Goal: Task Accomplishment & Management: Use online tool/utility

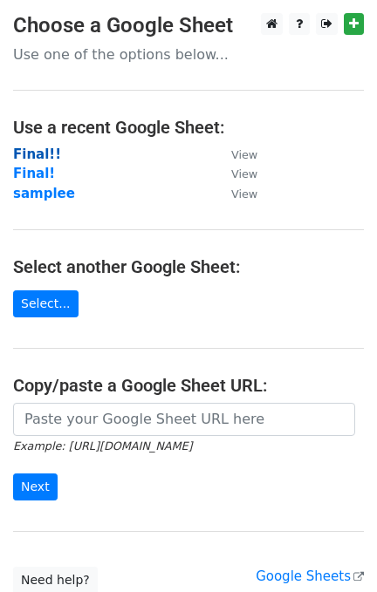
click at [41, 149] on strong "Final!!" at bounding box center [37, 154] width 48 height 16
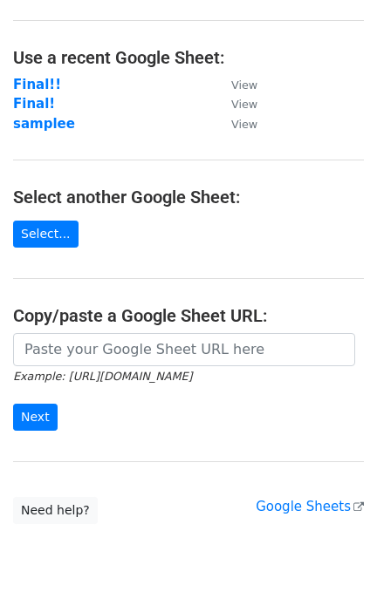
scroll to position [23, 0]
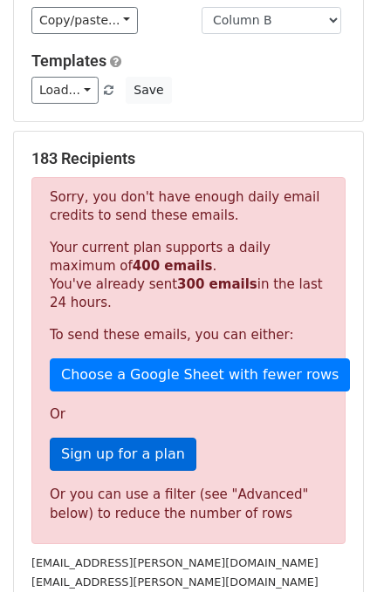
scroll to position [316, 0]
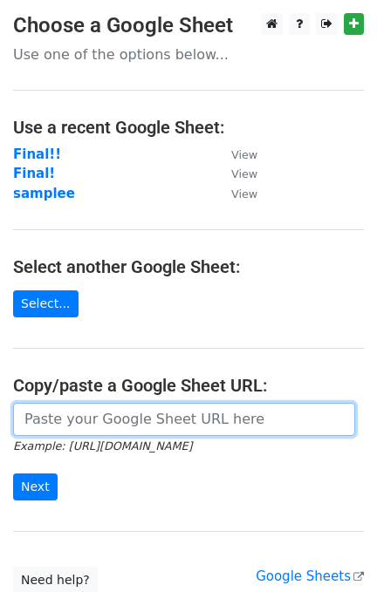
click at [69, 404] on input "url" at bounding box center [184, 419] width 342 height 33
paste input "https://docs.google.com/spreadsheets/d/1TkMdcJbM1wN4HDEaryD3-GkNytITfuCvA0ypWwZ…"
type input "https://docs.google.com/spreadsheets/d/1TkMdcJbM1wN4HDEaryD3-GkNytITfuCvA0ypWwZ…"
click at [13, 473] on input "Next" at bounding box center [35, 486] width 44 height 27
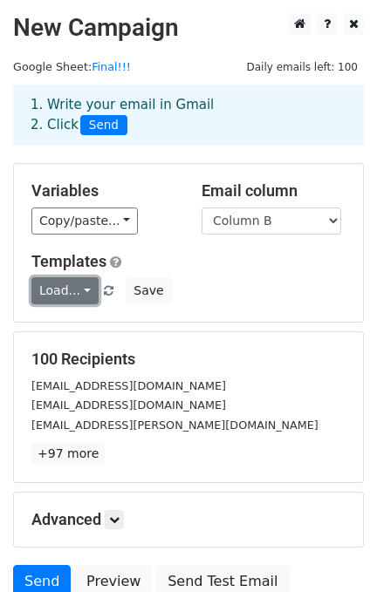
click at [79, 288] on link "Load..." at bounding box center [64, 290] width 67 height 27
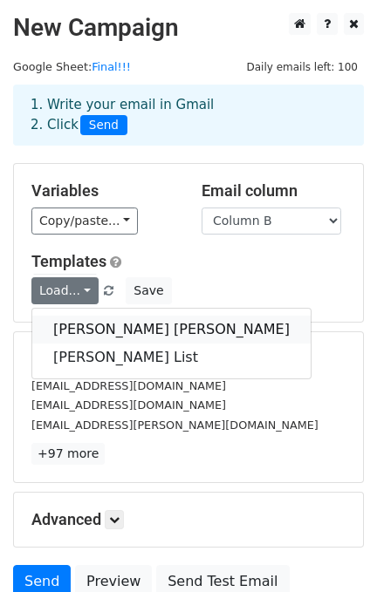
click at [119, 333] on link "[PERSON_NAME] [PERSON_NAME]" at bounding box center [171, 330] width 278 height 28
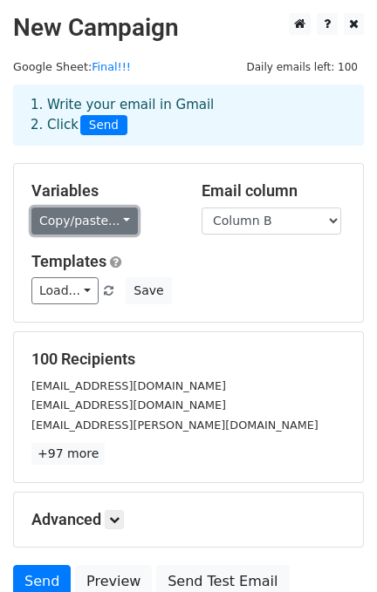
click at [91, 232] on link "Copy/paste..." at bounding box center [84, 220] width 106 height 27
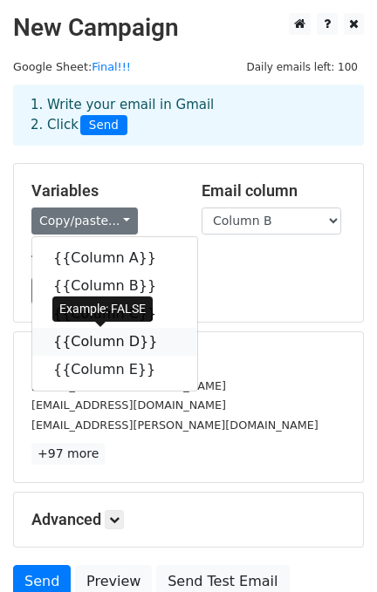
drag, startPoint x: 87, startPoint y: 343, endPoint x: 2, endPoint y: 329, distance: 86.7
click at [88, 343] on link "{{Column D}}" at bounding box center [114, 342] width 165 height 28
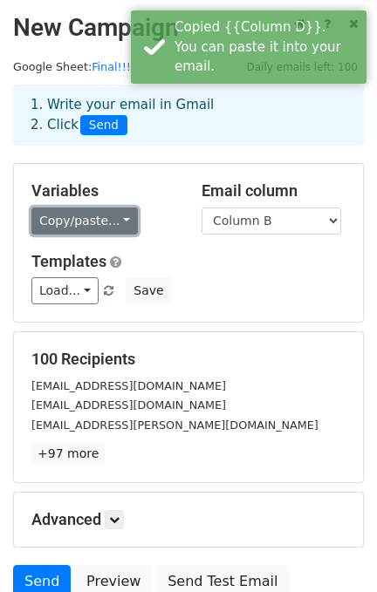
click at [105, 222] on link "Copy/paste..." at bounding box center [84, 220] width 106 height 27
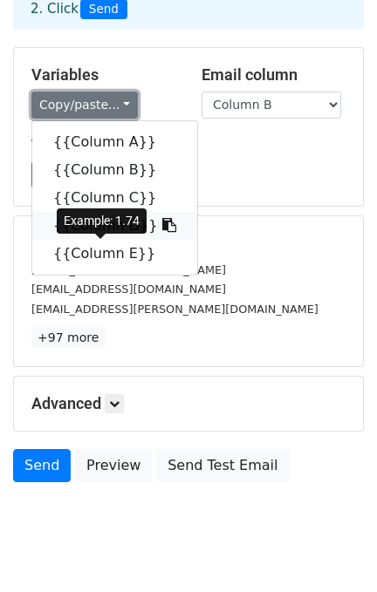
scroll to position [153, 0]
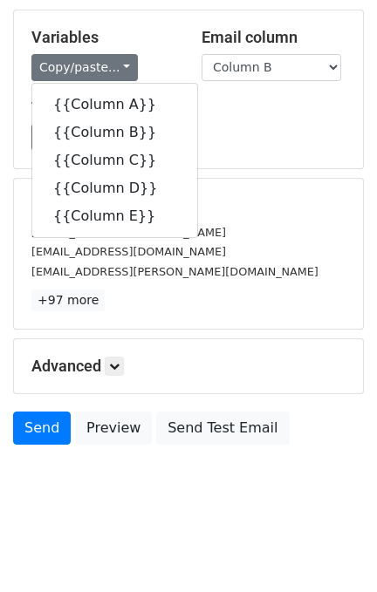
drag, startPoint x: 315, startPoint y: 223, endPoint x: 309, endPoint y: 211, distance: 13.3
click at [313, 216] on div "100 Recipients aishadenise.catalan.ab@ust.edu.ph mylsvincent.cavarlez.ab@ust.ed…" at bounding box center [188, 253] width 314 height 115
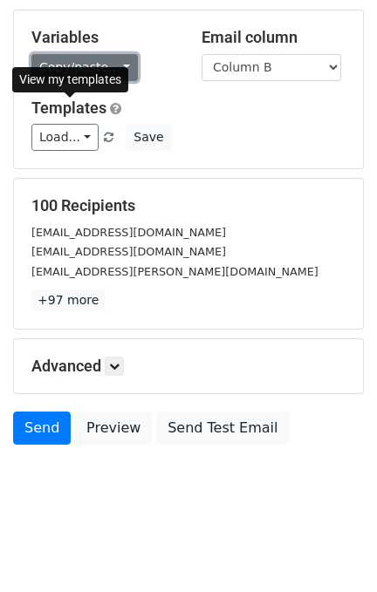
click at [95, 73] on link "Copy/paste..." at bounding box center [84, 67] width 106 height 27
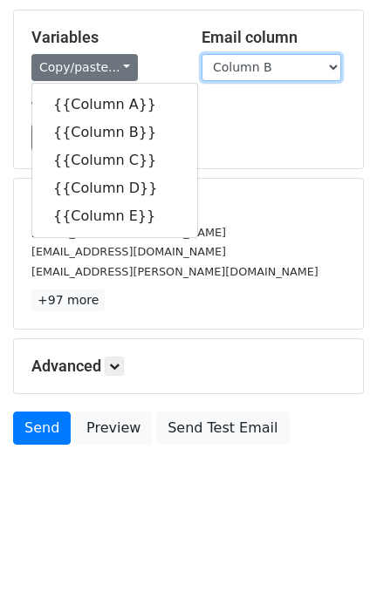
click at [267, 73] on select "Column A Column B Column C Column D Column E" at bounding box center [270, 67] width 139 height 27
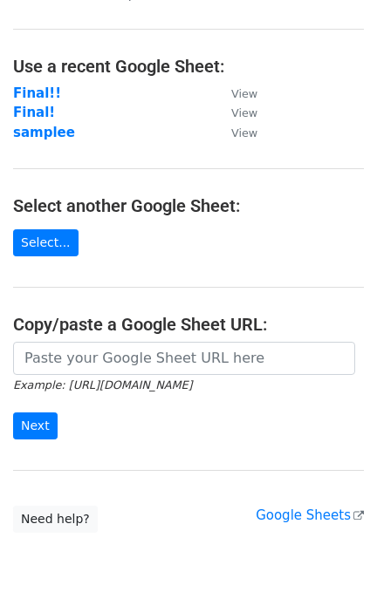
scroll to position [139, 0]
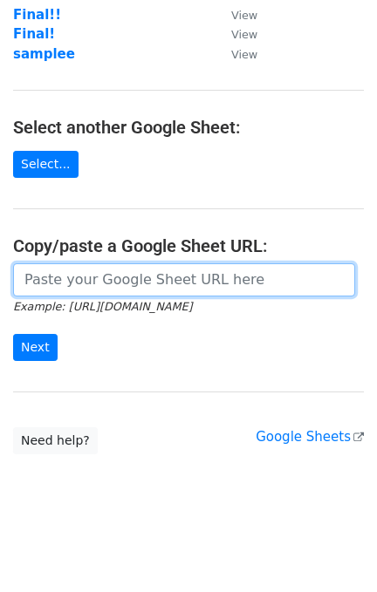
click at [149, 266] on input "url" at bounding box center [184, 279] width 342 height 33
paste input "{{Column D}}"
type input "{{Column D}}"
paste input "[URL][DOMAIN_NAME]"
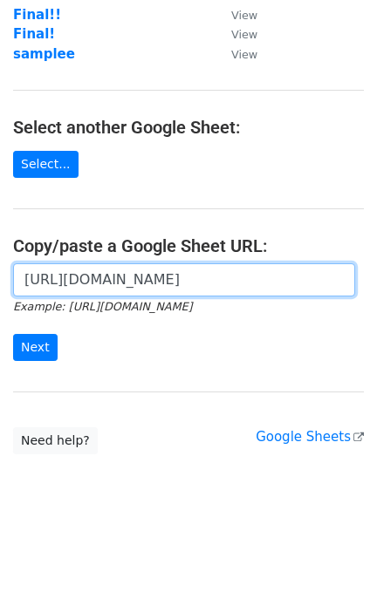
type input "[URL][DOMAIN_NAME]"
click at [13, 334] on input "Next" at bounding box center [35, 347] width 44 height 27
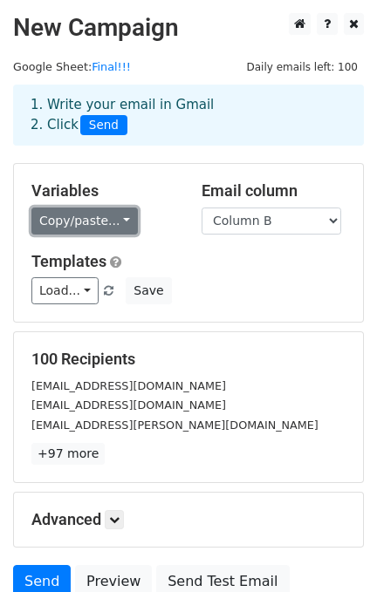
click at [108, 220] on link "Copy/paste..." at bounding box center [84, 220] width 106 height 27
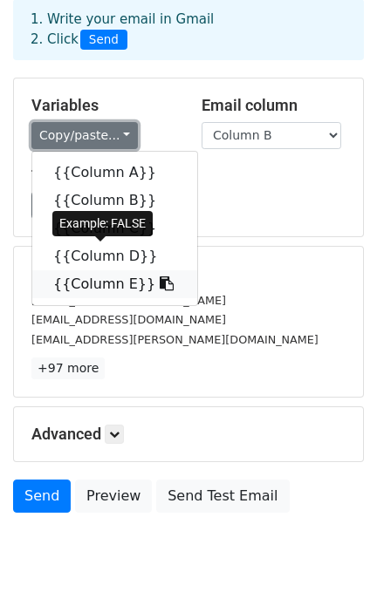
scroll to position [153, 0]
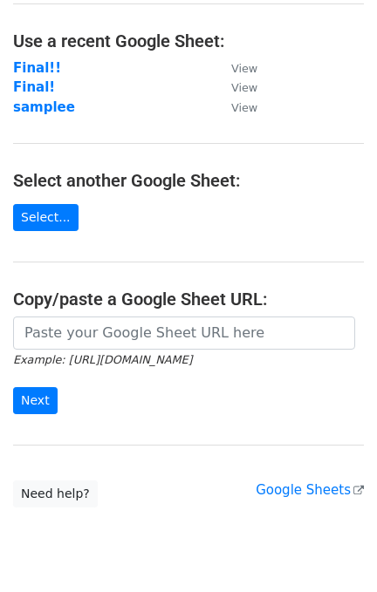
scroll to position [139, 0]
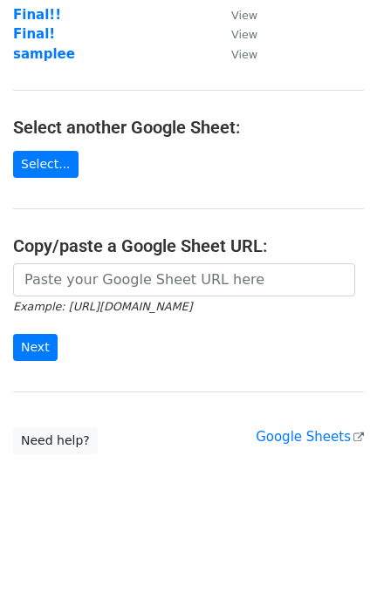
click at [87, 305] on small "Example: [URL][DOMAIN_NAME]" at bounding box center [102, 306] width 179 height 13
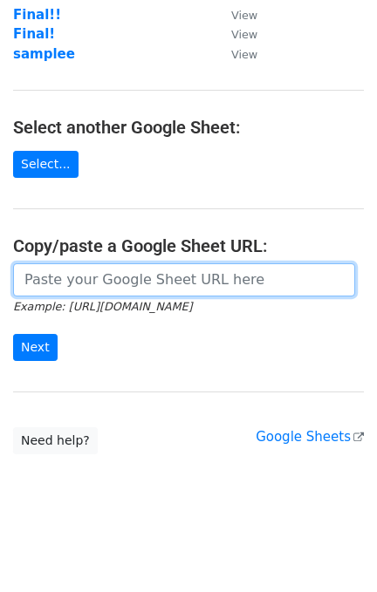
click at [95, 292] on input "url" at bounding box center [184, 279] width 342 height 33
paste input "[URL][DOMAIN_NAME]"
type input "[URL][DOMAIN_NAME]"
click at [13, 334] on input "Next" at bounding box center [35, 347] width 44 height 27
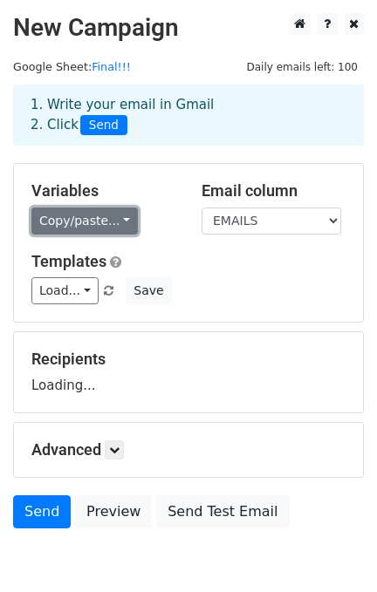
click at [94, 220] on link "Copy/paste..." at bounding box center [84, 220] width 106 height 27
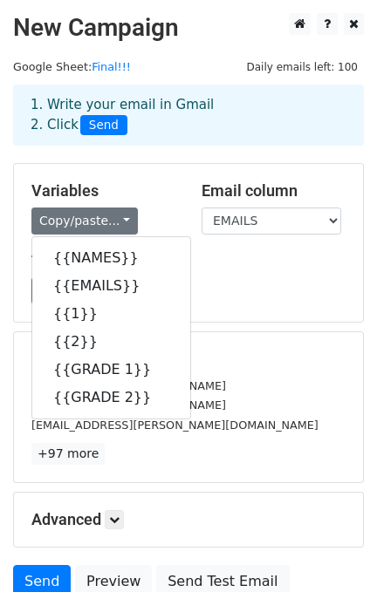
click at [332, 315] on div "Variables Copy/paste... {{NAMES}} {{EMAILS}} {{1}} {{2}} {{GRADE 1}} {{GRADE 2}…" at bounding box center [188, 243] width 349 height 158
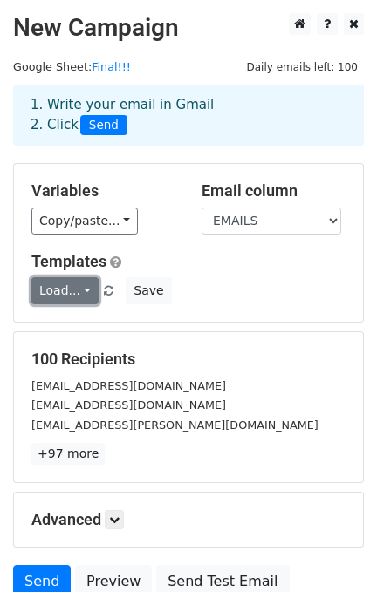
click at [80, 291] on link "Load..." at bounding box center [64, 290] width 67 height 27
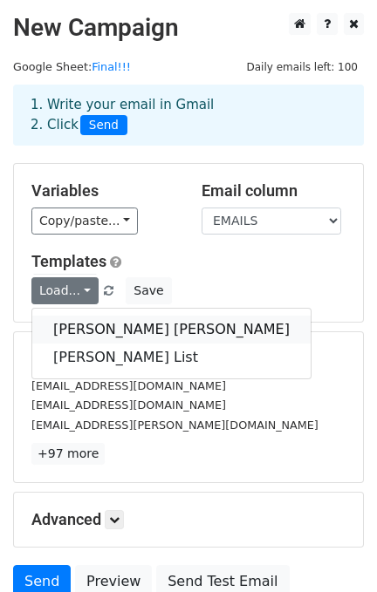
click at [86, 328] on link "Dean's Lister" at bounding box center [171, 330] width 278 height 28
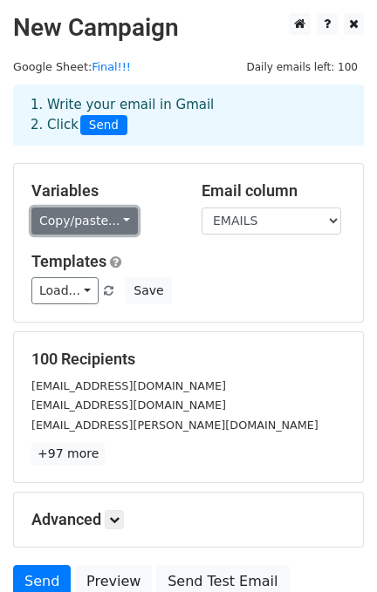
click at [82, 212] on link "Copy/paste..." at bounding box center [84, 220] width 106 height 27
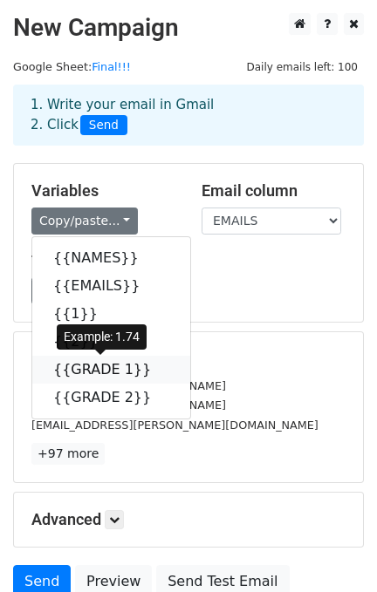
click at [99, 372] on link "{{GRADE 1}}" at bounding box center [111, 370] width 158 height 28
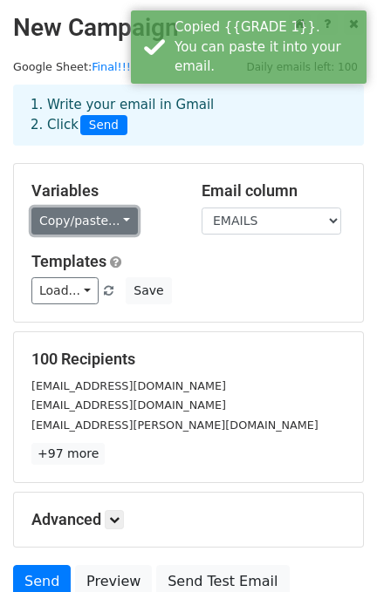
click at [119, 222] on link "Copy/paste..." at bounding box center [84, 220] width 106 height 27
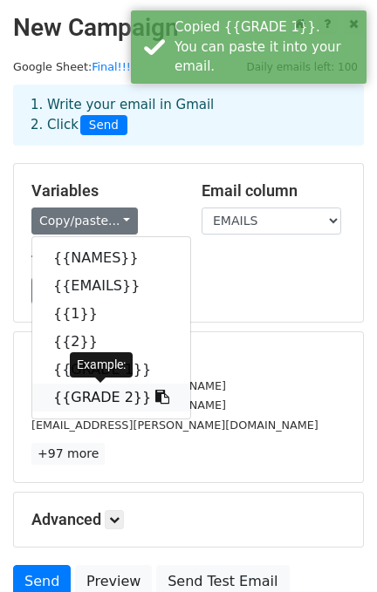
click at [98, 390] on link "{{GRADE 2}}" at bounding box center [111, 398] width 158 height 28
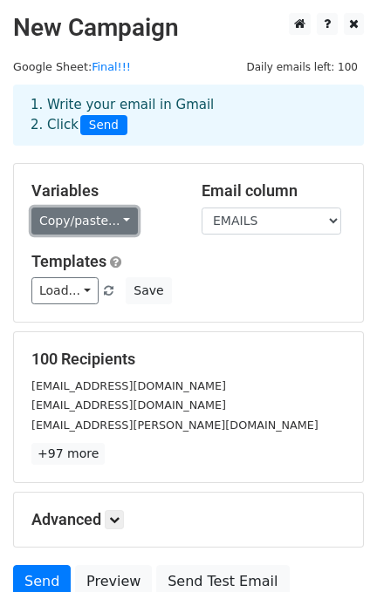
click at [118, 223] on link "Copy/paste..." at bounding box center [84, 220] width 106 height 27
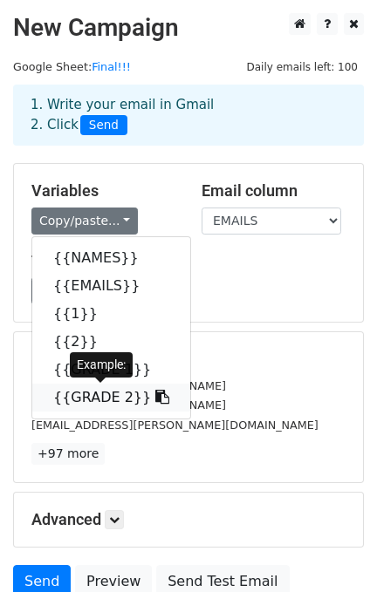
click at [105, 404] on link "{{GRADE 2}}" at bounding box center [111, 398] width 158 height 28
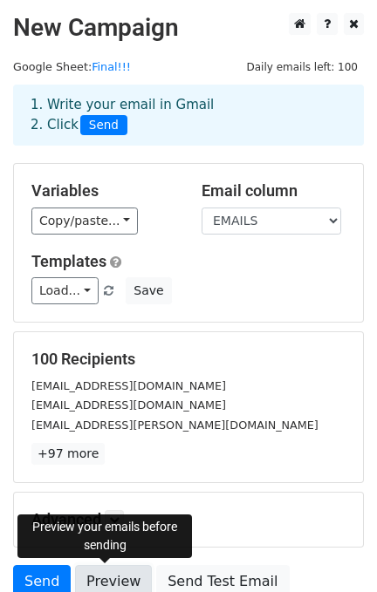
click at [91, 581] on link "Preview" at bounding box center [113, 581] width 77 height 33
click at [100, 573] on link "Preview" at bounding box center [113, 581] width 77 height 33
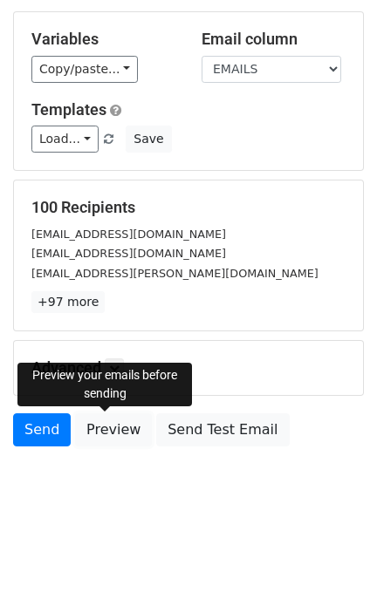
scroll to position [153, 0]
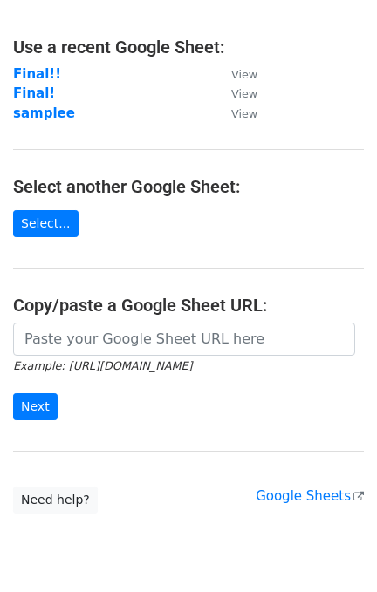
scroll to position [116, 0]
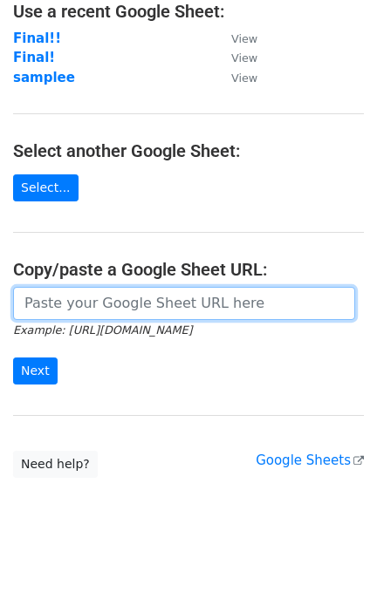
drag, startPoint x: 82, startPoint y: 317, endPoint x: 82, endPoint y: 298, distance: 19.2
click at [82, 317] on input "url" at bounding box center [184, 303] width 342 height 33
paste input "[URL][DOMAIN_NAME]"
type input "https://docs.google.com/spreadsheets/d/1TkMdcJbM1wN4HDEaryD3-GkNytITfuCvA0ypWwZ…"
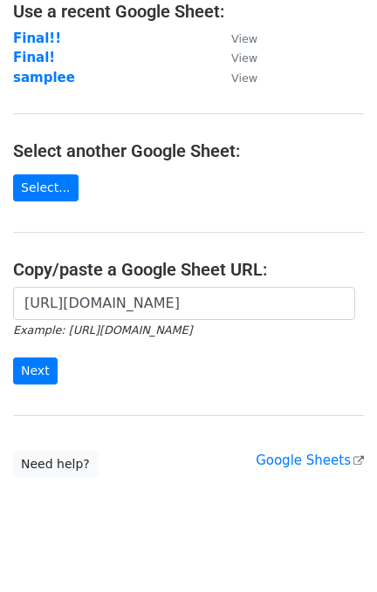
click at [56, 377] on form "https://docs.google.com/spreadsheets/d/1TkMdcJbM1wN4HDEaryD3-GkNytITfuCvA0ypWwZ…" at bounding box center [188, 336] width 350 height 98
click at [42, 373] on input "Next" at bounding box center [35, 370] width 44 height 27
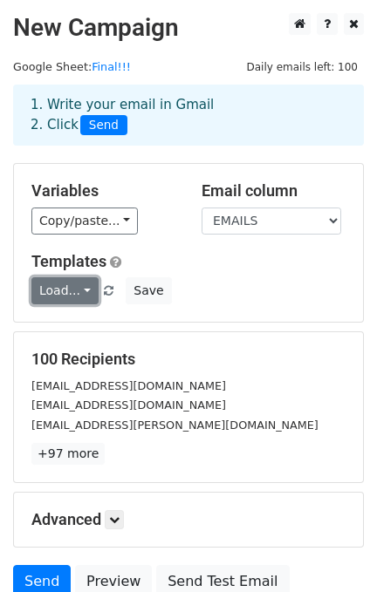
click at [65, 289] on link "Load..." at bounding box center [64, 290] width 67 height 27
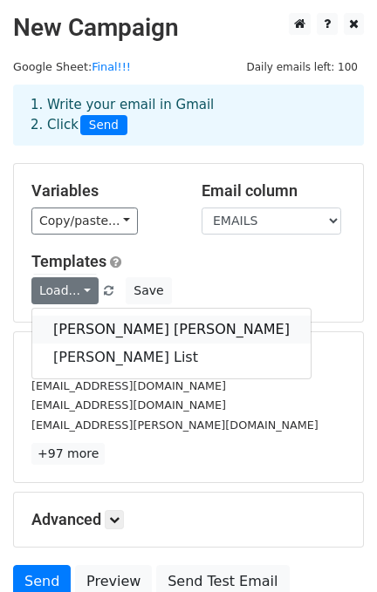
click at [106, 324] on link "[PERSON_NAME] [PERSON_NAME]" at bounding box center [171, 330] width 278 height 28
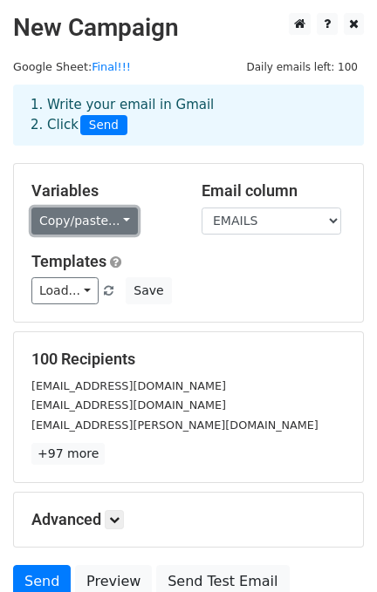
click at [95, 226] on link "Copy/paste..." at bounding box center [84, 220] width 106 height 27
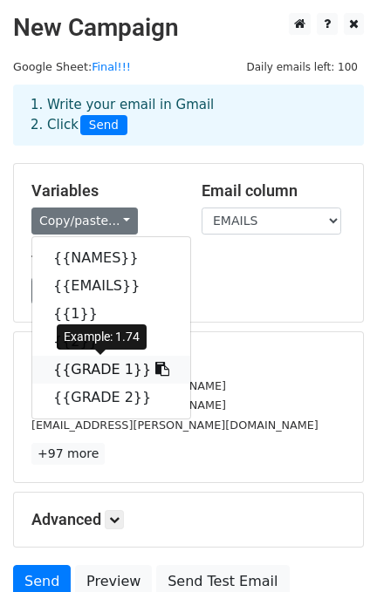
click at [112, 372] on link "{{GRADE 1}}" at bounding box center [111, 370] width 158 height 28
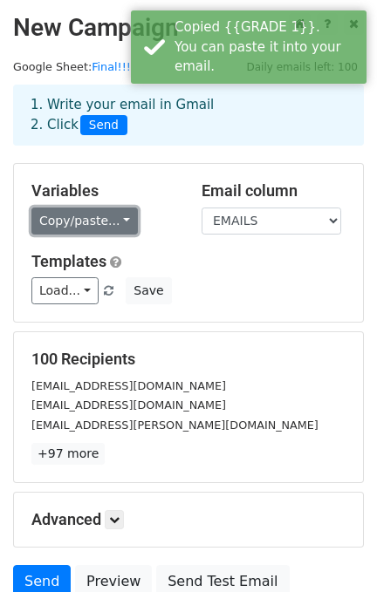
drag, startPoint x: 92, startPoint y: 220, endPoint x: 84, endPoint y: 230, distance: 13.6
click at [92, 220] on link "Copy/paste..." at bounding box center [84, 220] width 106 height 27
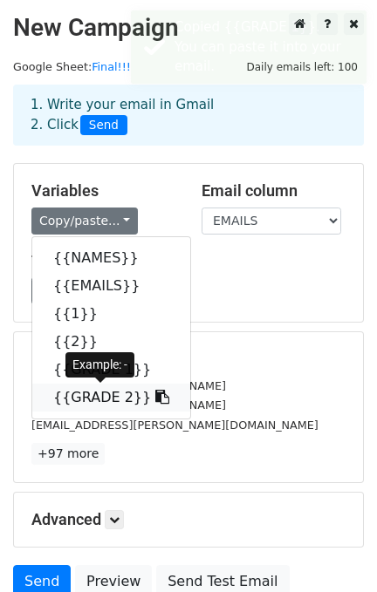
click at [93, 394] on link "{{GRADE 2}}" at bounding box center [111, 398] width 158 height 28
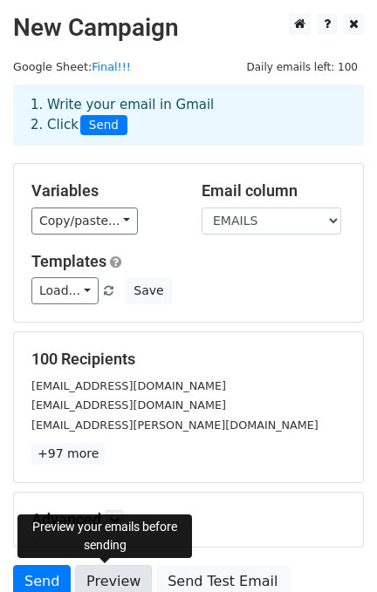
click at [126, 575] on link "Preview" at bounding box center [113, 581] width 77 height 33
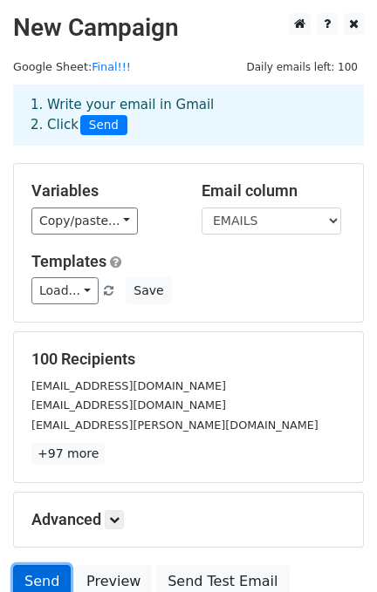
click at [36, 572] on link "Send" at bounding box center [42, 581] width 58 height 33
